Goal: Task Accomplishment & Management: Complete application form

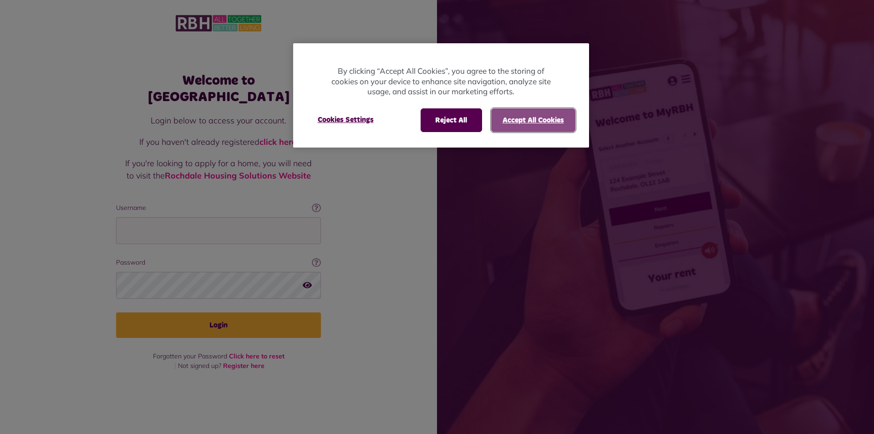
drag, startPoint x: 547, startPoint y: 115, endPoint x: 369, endPoint y: 166, distance: 185.1
click at [541, 119] on button "Accept All Cookies" at bounding box center [533, 120] width 84 height 24
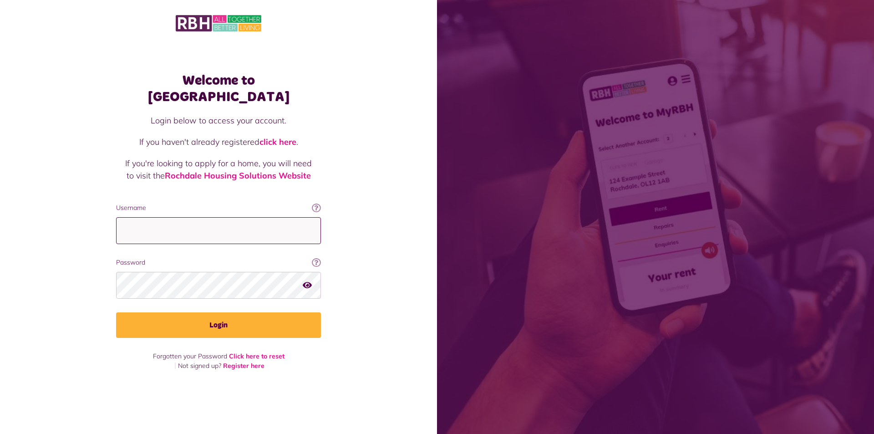
drag, startPoint x: 180, startPoint y: 229, endPoint x: 217, endPoint y: 232, distance: 36.5
click at [181, 230] on input "Username" at bounding box center [218, 230] width 205 height 27
type input "**********"
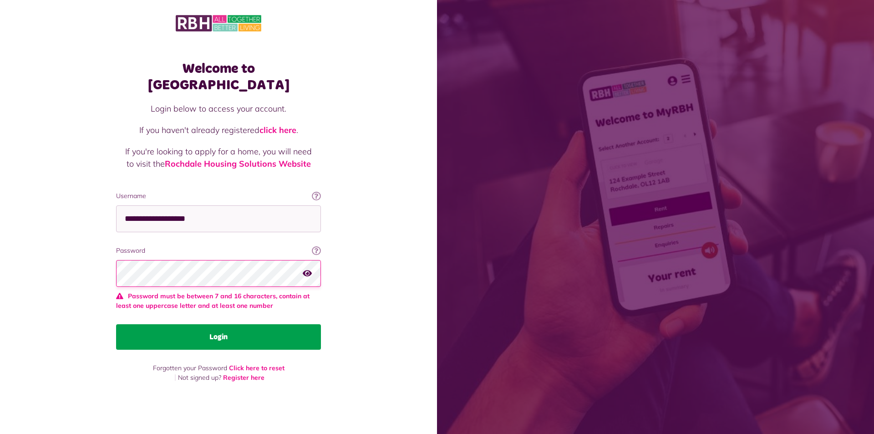
click at [177, 326] on button "Login" at bounding box center [218, 336] width 205 height 25
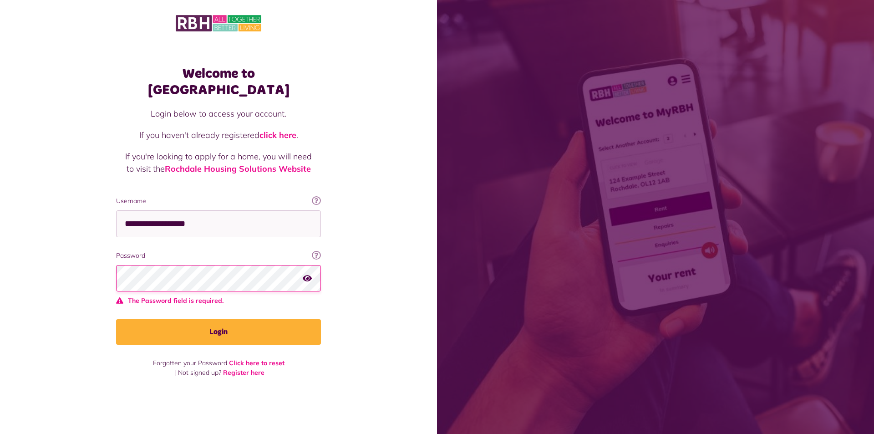
click at [309, 272] on button "button" at bounding box center [307, 278] width 9 height 12
click at [309, 273] on icon "button" at bounding box center [308, 277] width 10 height 8
click at [305, 273] on icon "button" at bounding box center [307, 277] width 9 height 8
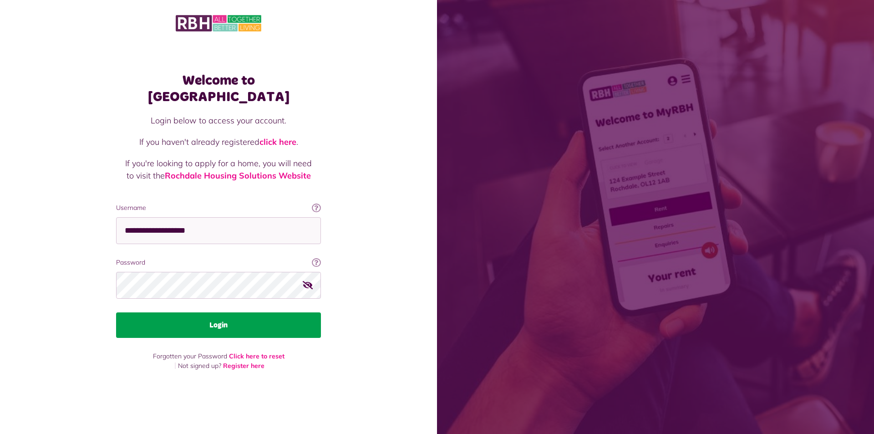
click at [273, 312] on button "Login" at bounding box center [218, 324] width 205 height 25
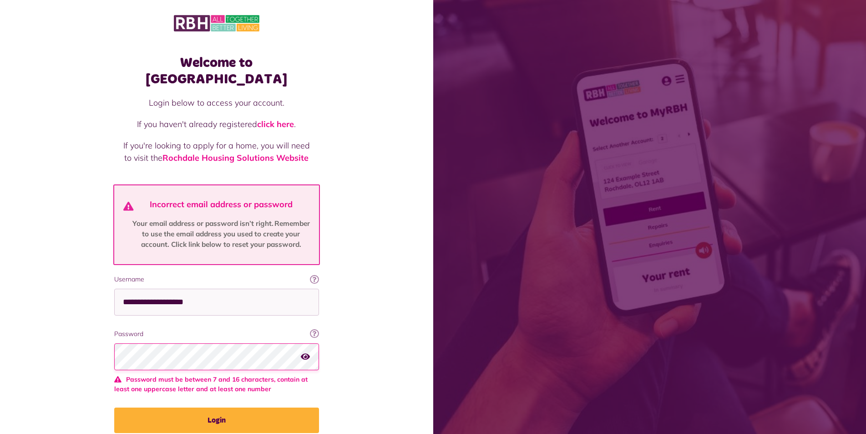
click at [309, 352] on icon "button" at bounding box center [305, 356] width 9 height 8
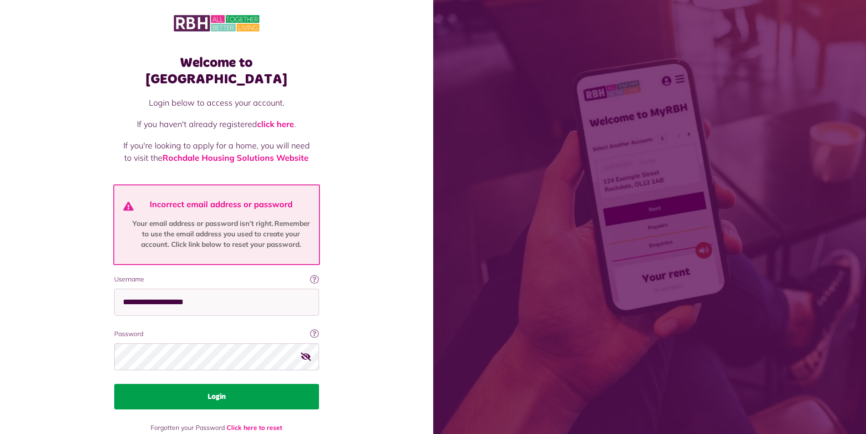
click at [245, 384] on button "Login" at bounding box center [216, 396] width 205 height 25
click at [228, 384] on button "Login" at bounding box center [216, 396] width 205 height 25
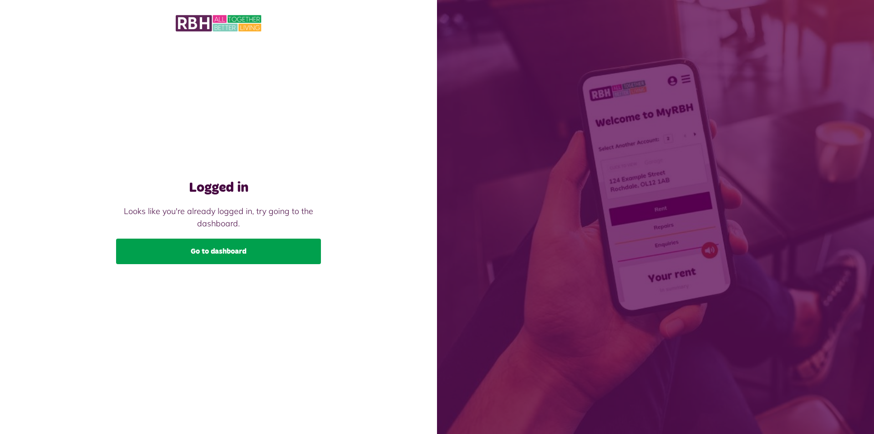
click at [211, 247] on link "Go to dashboard" at bounding box center [218, 250] width 205 height 25
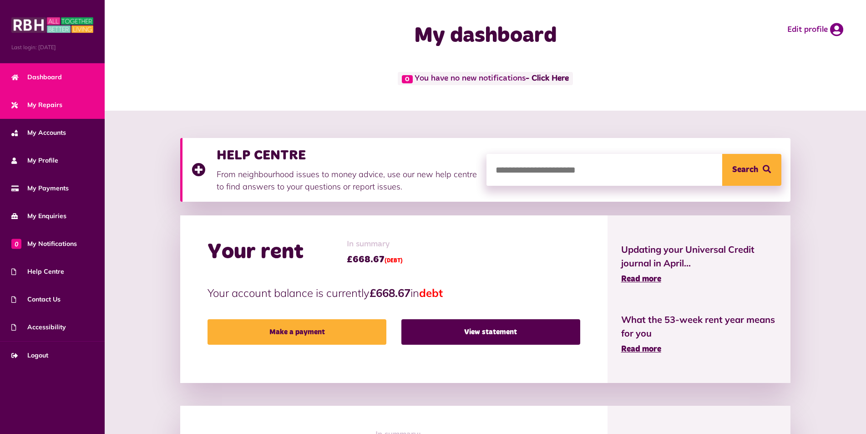
click at [46, 104] on span "My Repairs" at bounding box center [36, 105] width 51 height 10
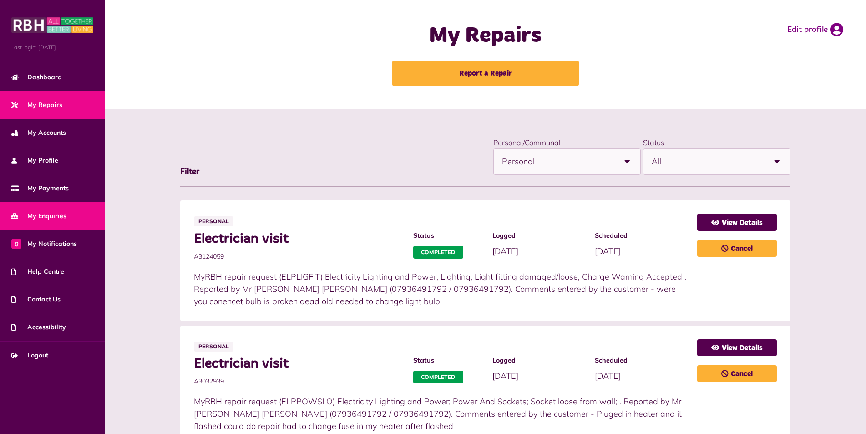
click at [58, 215] on span "My Enquiries" at bounding box center [38, 216] width 55 height 10
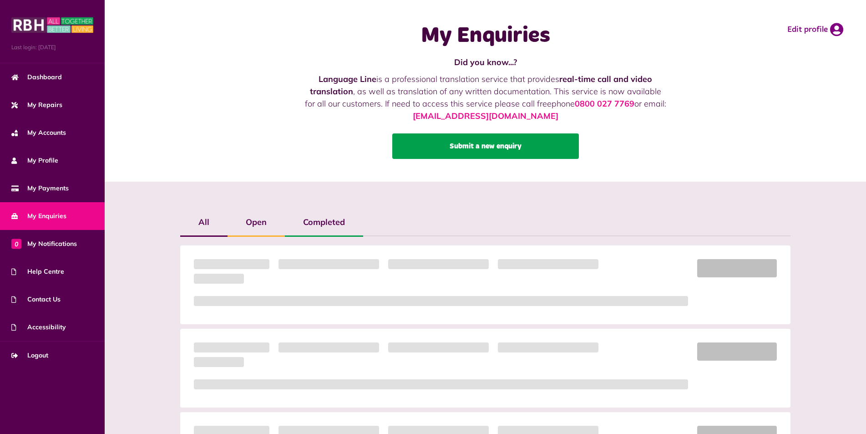
click at [436, 150] on link "Submit a new enquiry" at bounding box center [485, 145] width 187 height 25
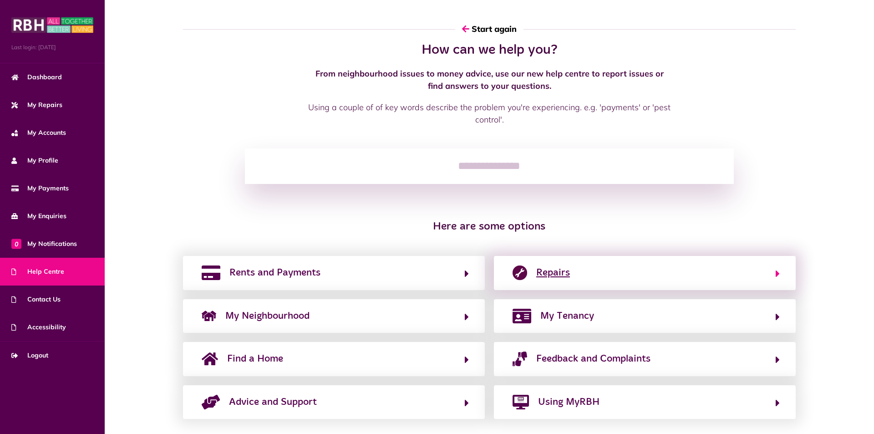
click at [547, 272] on span "Repairs" at bounding box center [553, 272] width 34 height 15
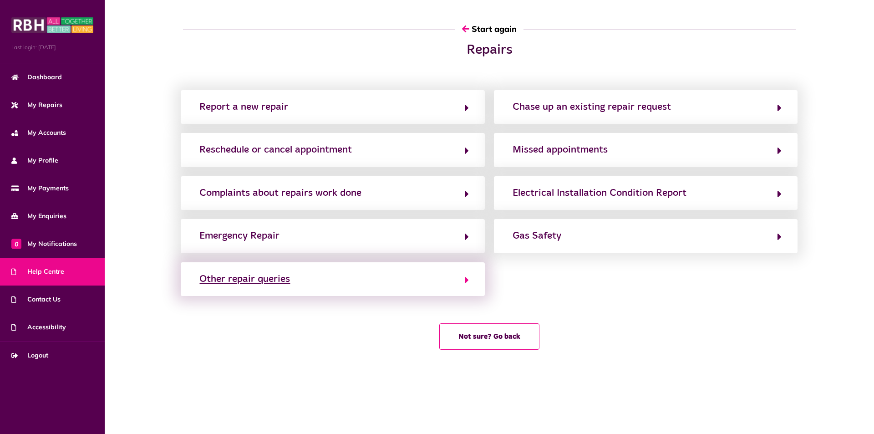
click at [284, 281] on div "Other repair queries" at bounding box center [244, 279] width 91 height 15
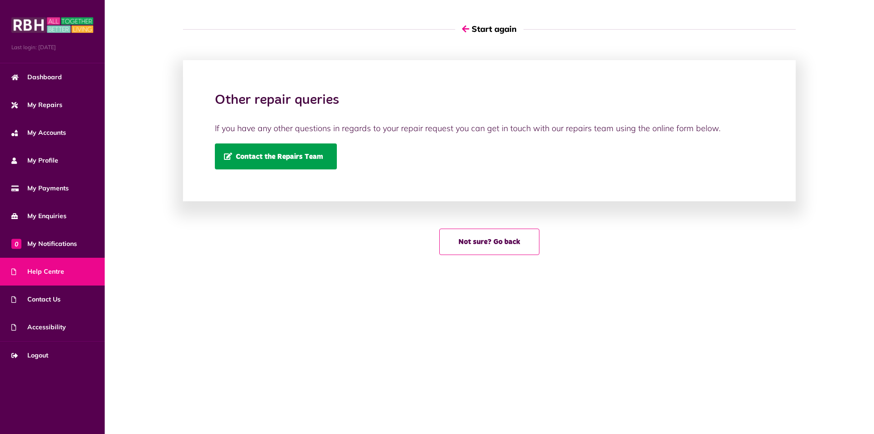
click at [280, 162] on link "Contact the Repairs Team" at bounding box center [276, 156] width 122 height 26
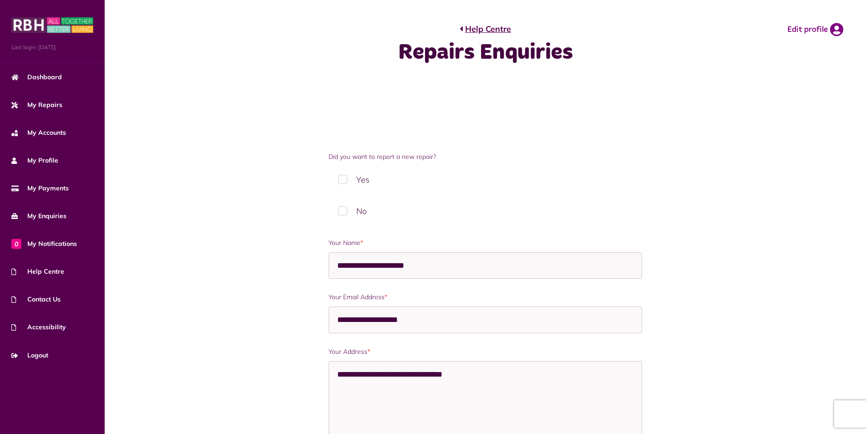
click at [342, 208] on label "No" at bounding box center [486, 210] width 314 height 27
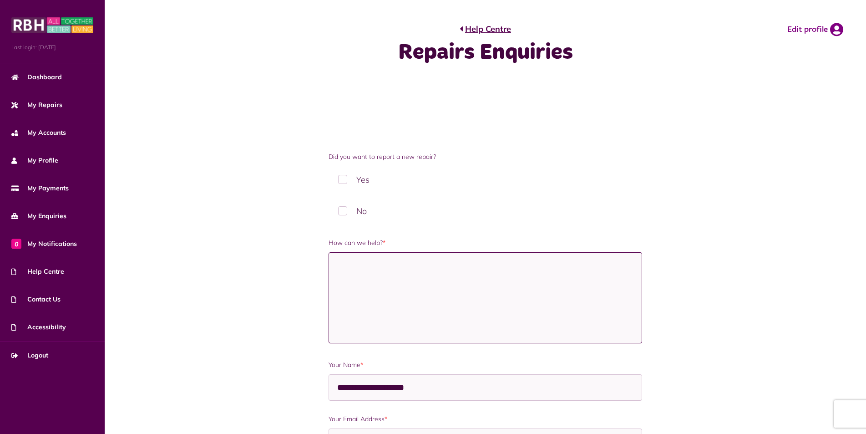
click at [338, 277] on textarea "How can we help? *" at bounding box center [486, 297] width 314 height 91
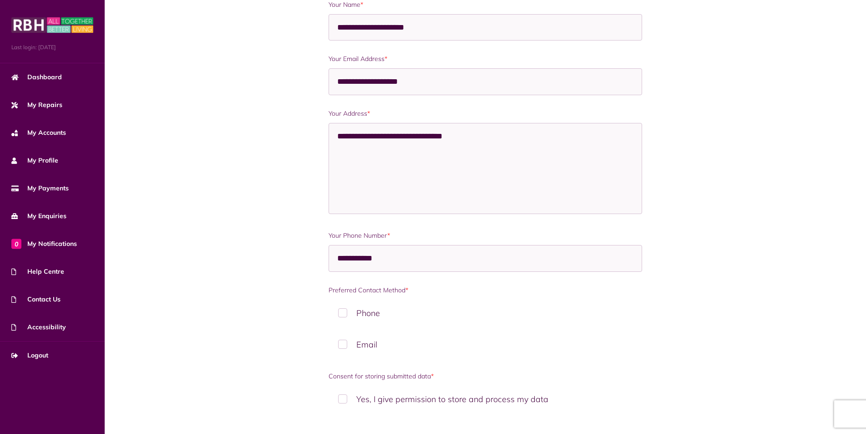
scroll to position [364, 0]
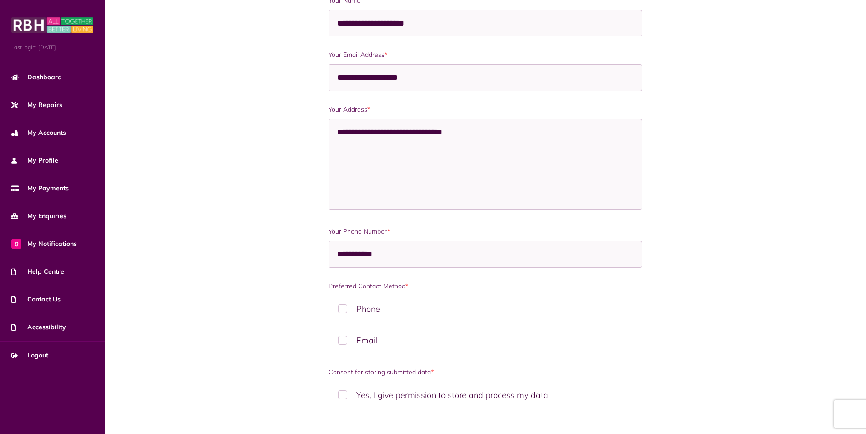
type textarea "**********"
click at [345, 392] on label "Yes, I give permission to store and process my data" at bounding box center [486, 394] width 314 height 27
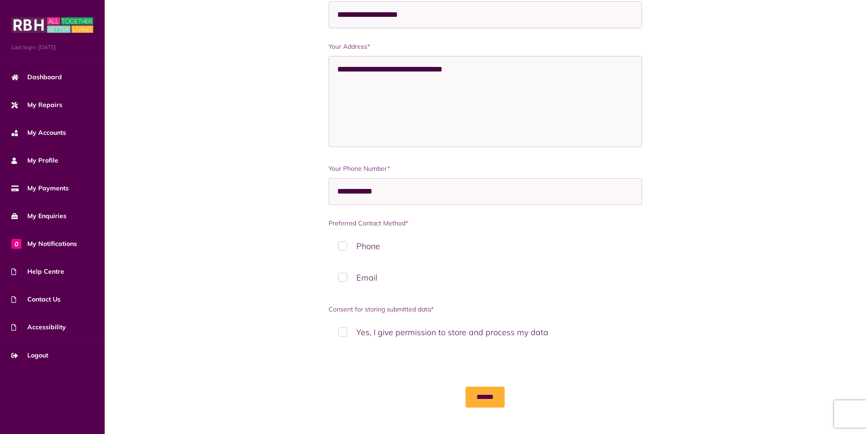
scroll to position [428, 0]
click at [485, 396] on input "******" at bounding box center [485, 395] width 39 height 21
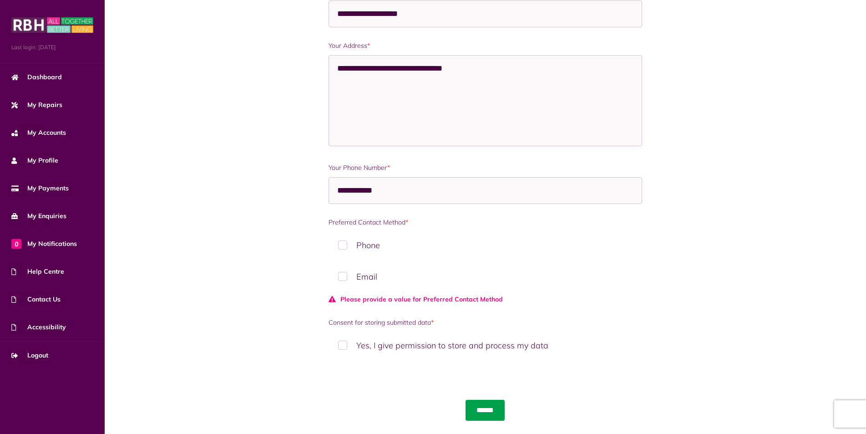
scroll to position [442, 0]
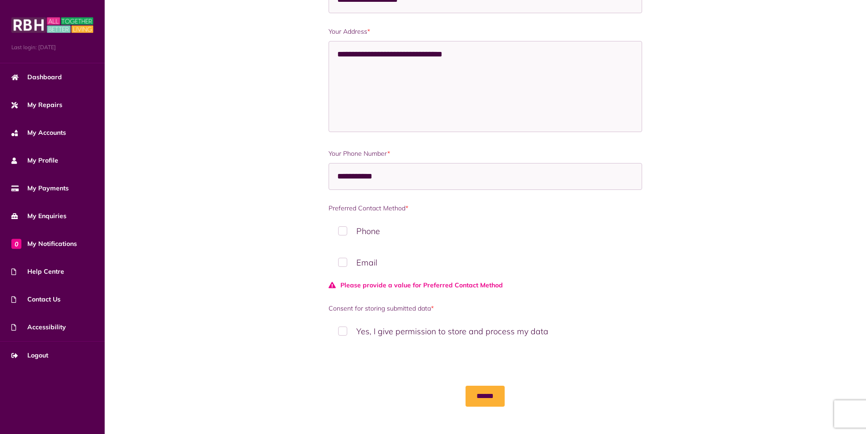
click at [342, 234] on label "Phone" at bounding box center [486, 231] width 314 height 27
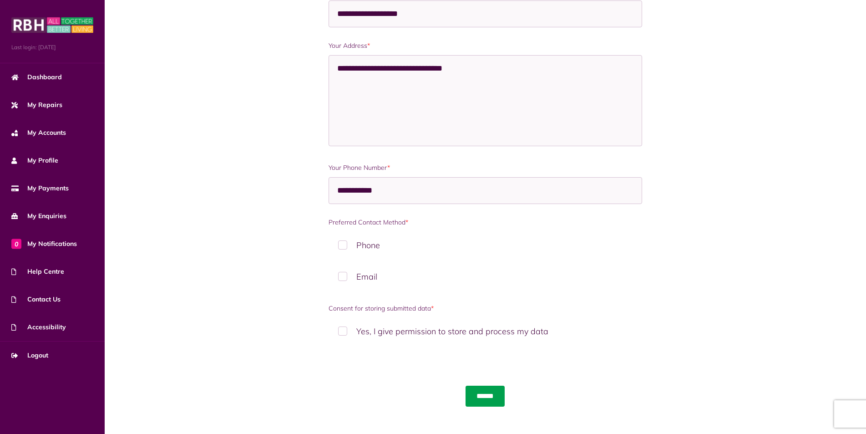
click at [489, 394] on input "******" at bounding box center [485, 395] width 39 height 21
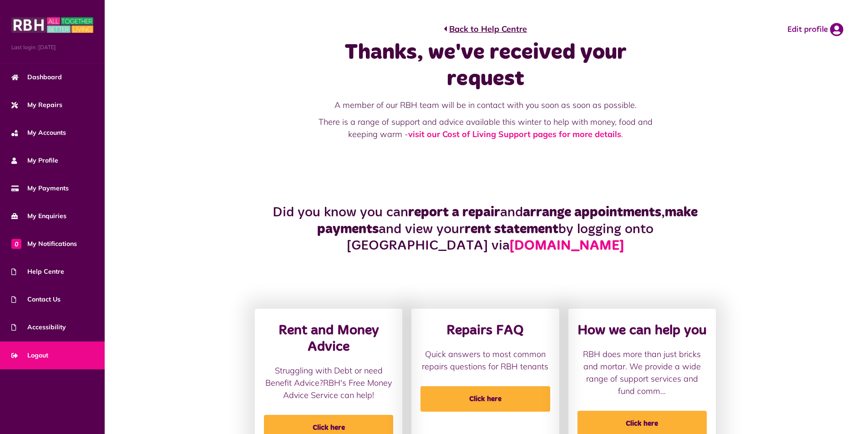
click at [60, 356] on link "Logout" at bounding box center [52, 355] width 105 height 28
